Goal: Information Seeking & Learning: Learn about a topic

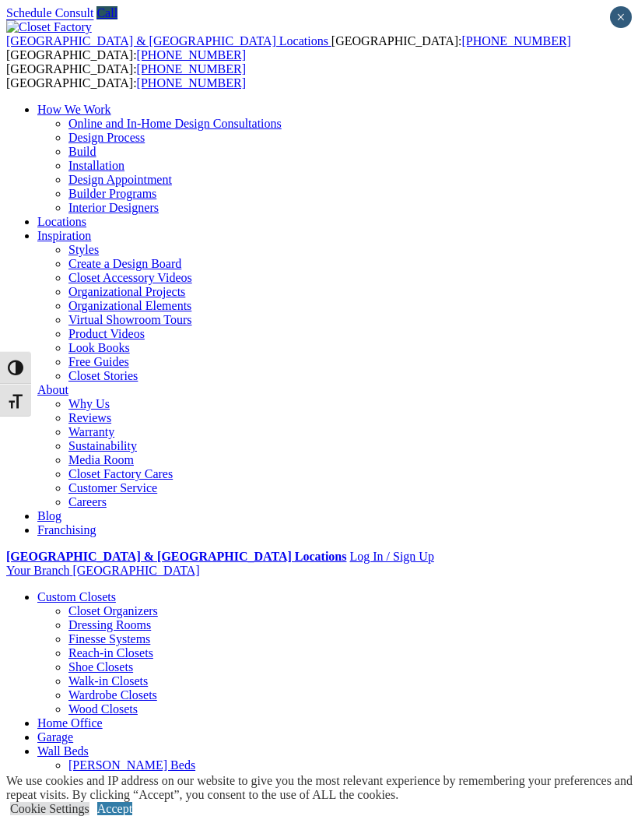
click at [0, 0] on div at bounding box center [0, 0] width 0 height 0
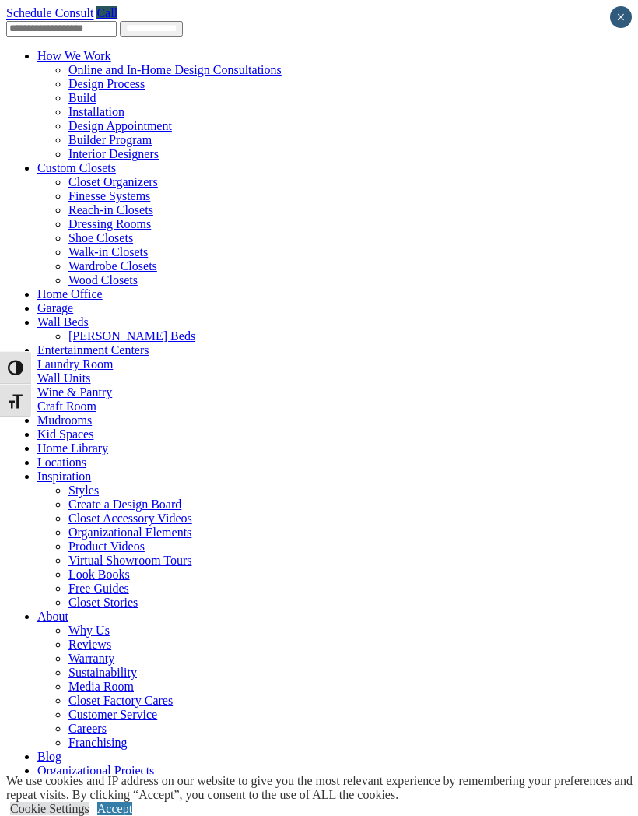
click at [37, 287] on link "Home Office" at bounding box center [69, 293] width 65 height 13
click at [37, 301] on link "Garage" at bounding box center [55, 307] width 36 height 13
click at [37, 357] on link "Laundry Room" at bounding box center [74, 363] width 75 height 13
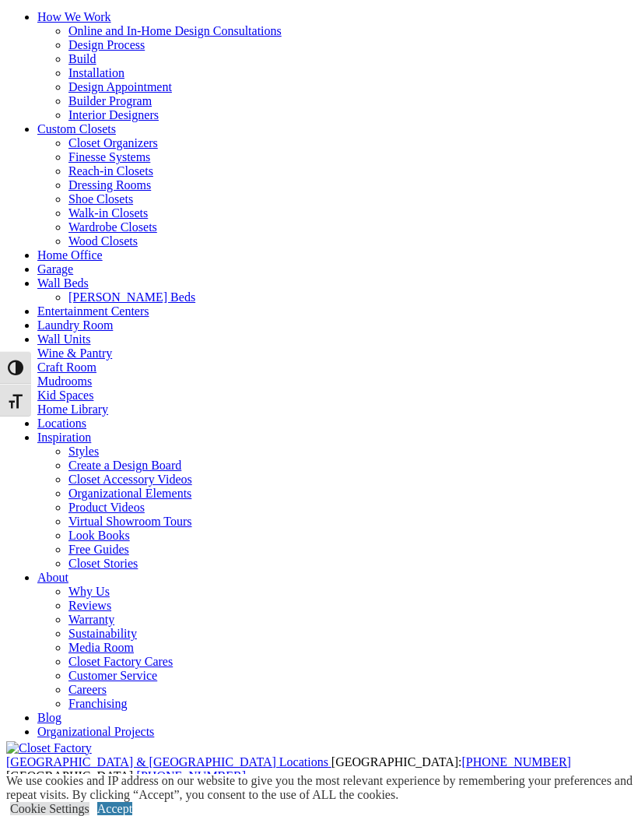
scroll to position [38, 0]
click at [46, 133] on link "Custom Closets" at bounding box center [76, 129] width 79 height 13
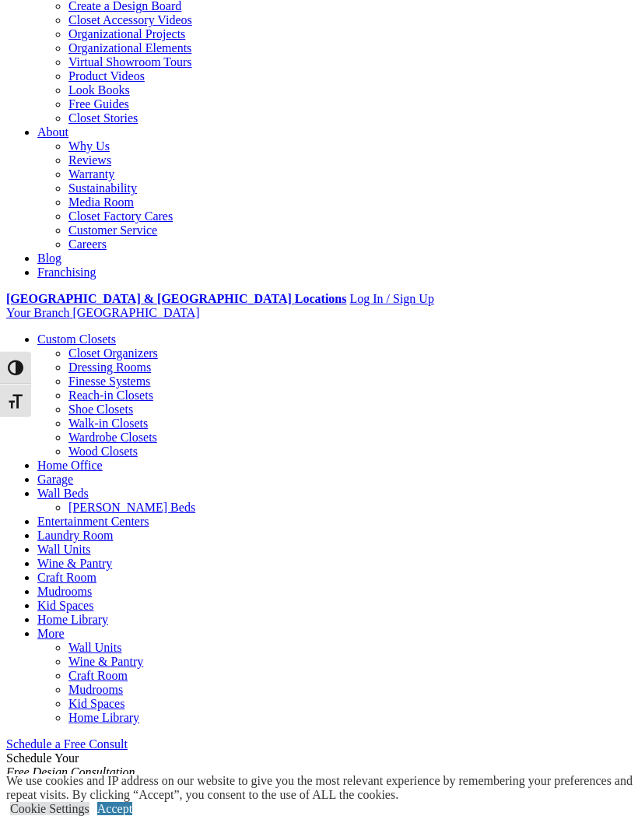
scroll to position [272, 0]
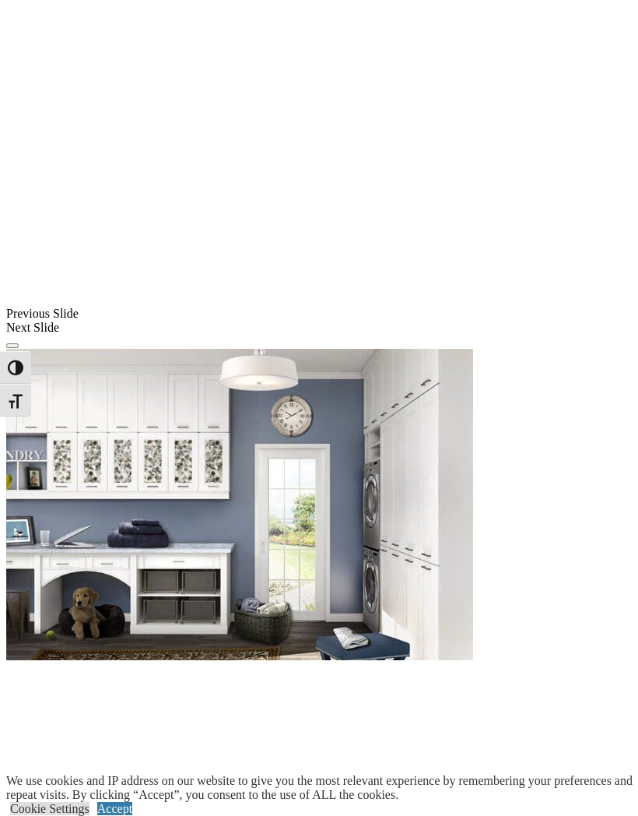
scroll to position [1129, 0]
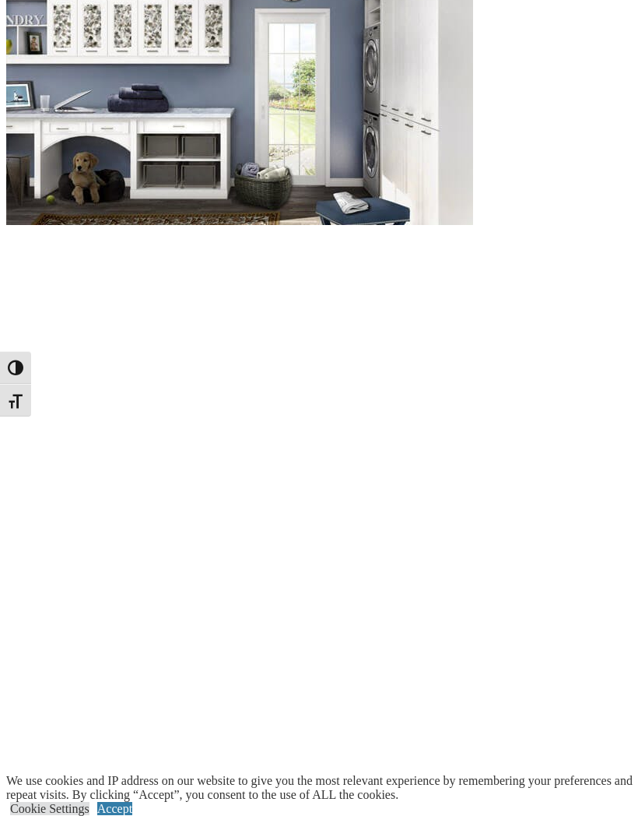
scroll to position [1553, 0]
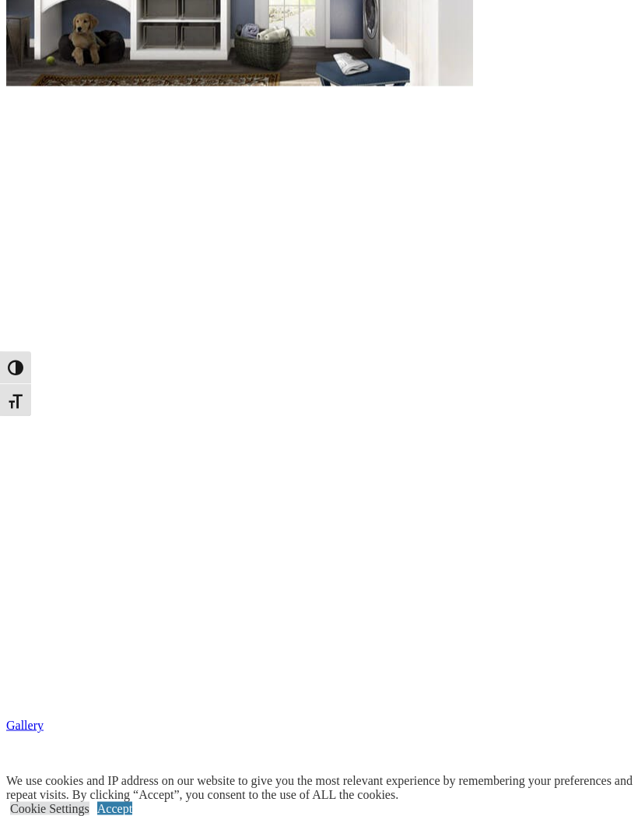
scroll to position [1681, 0]
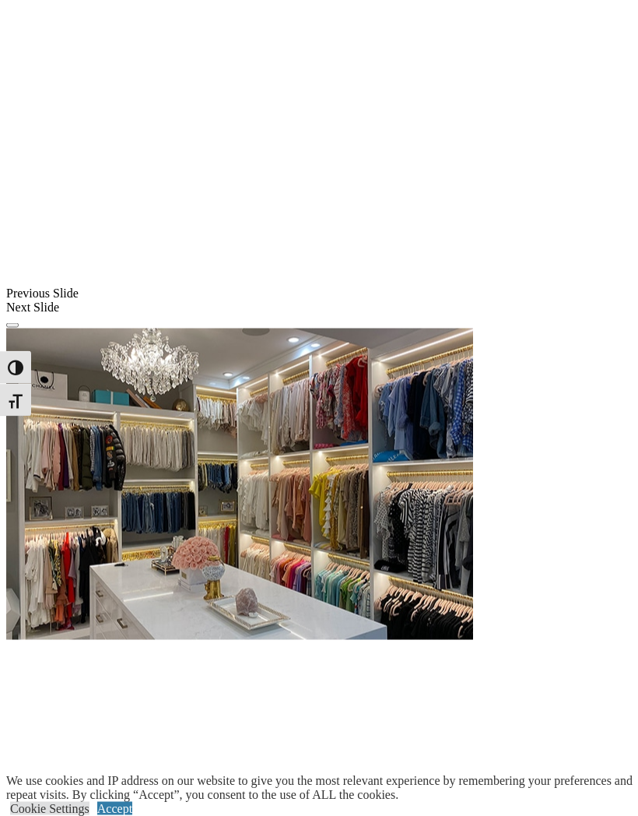
scroll to position [1230, 0]
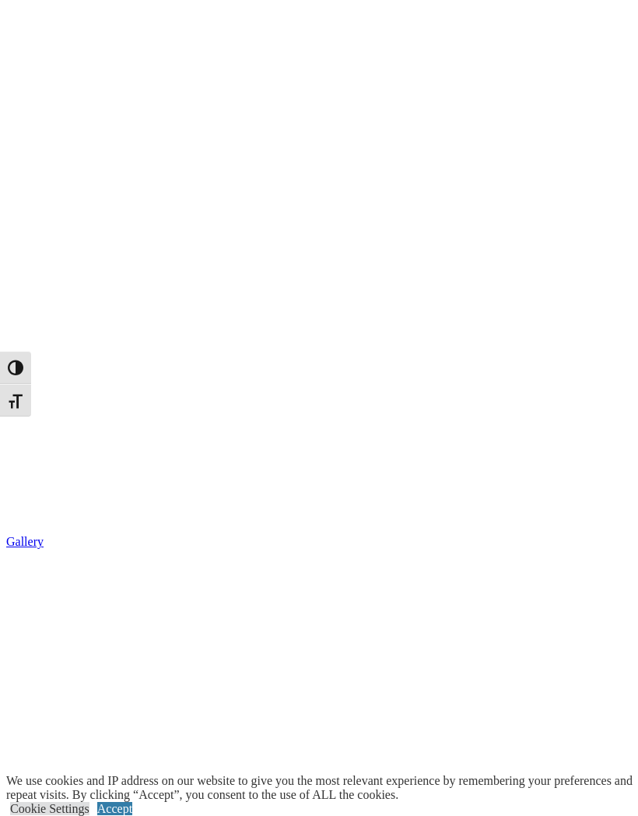
click at [0, 0] on div at bounding box center [0, 0] width 0 height 0
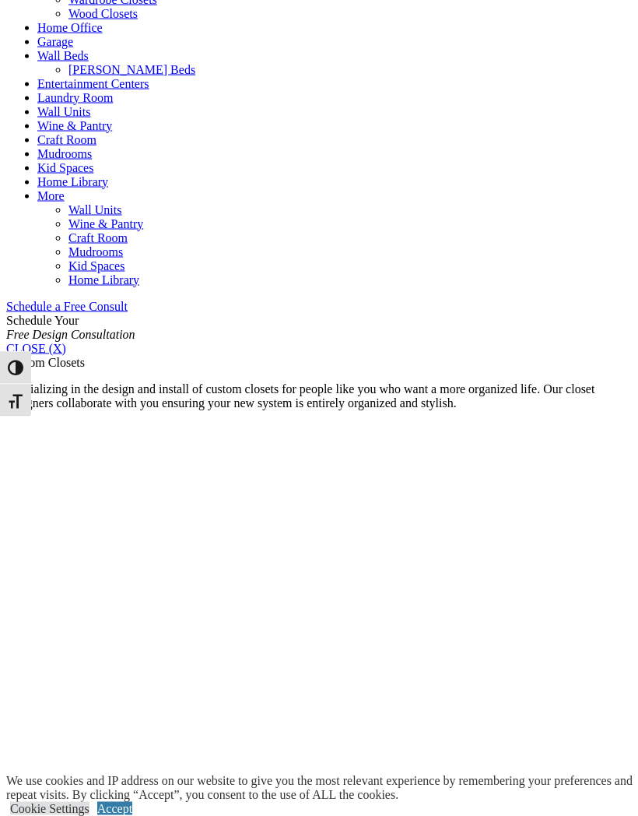
scroll to position [1424, 0]
